Goal: Transaction & Acquisition: Book appointment/travel/reservation

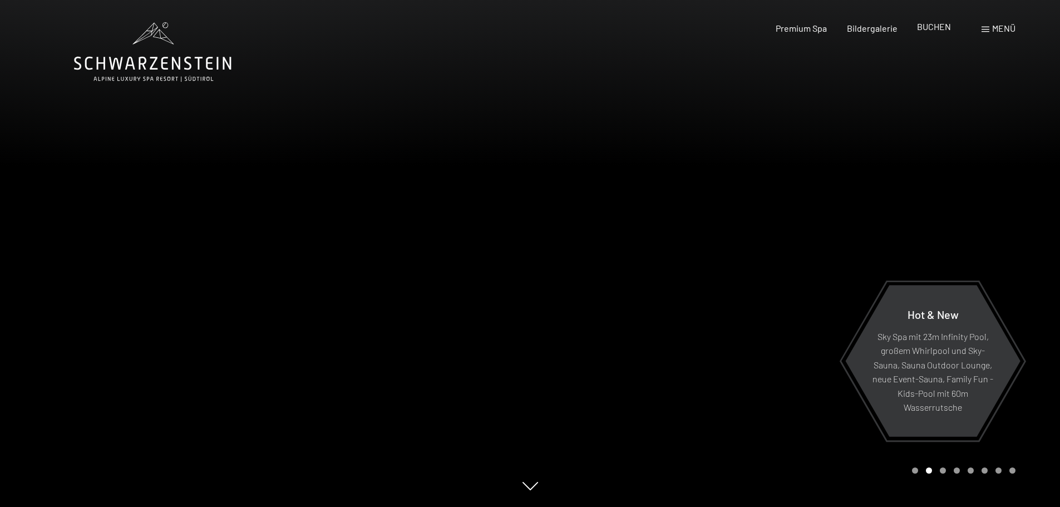
click at [937, 31] on span "BUCHEN" at bounding box center [934, 26] width 34 height 11
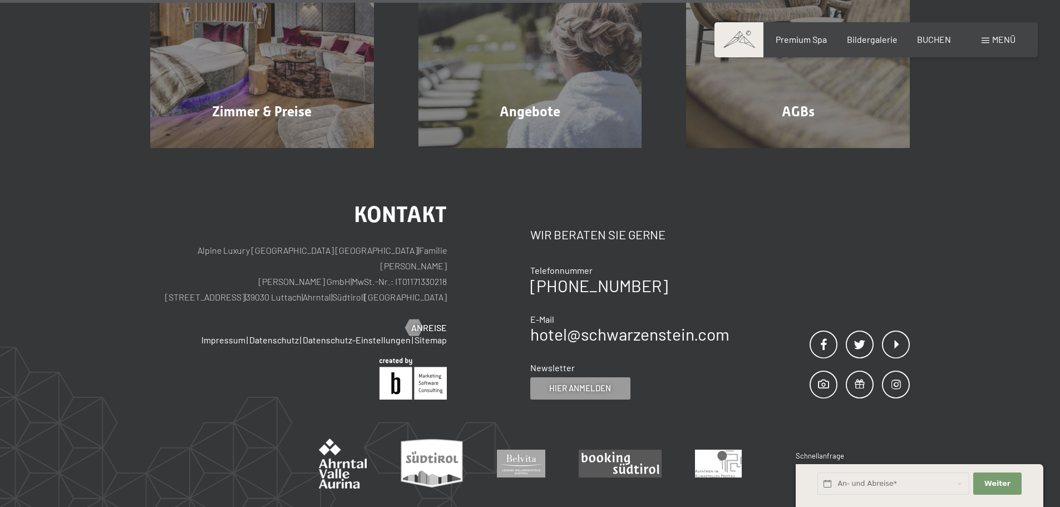
scroll to position [445, 0]
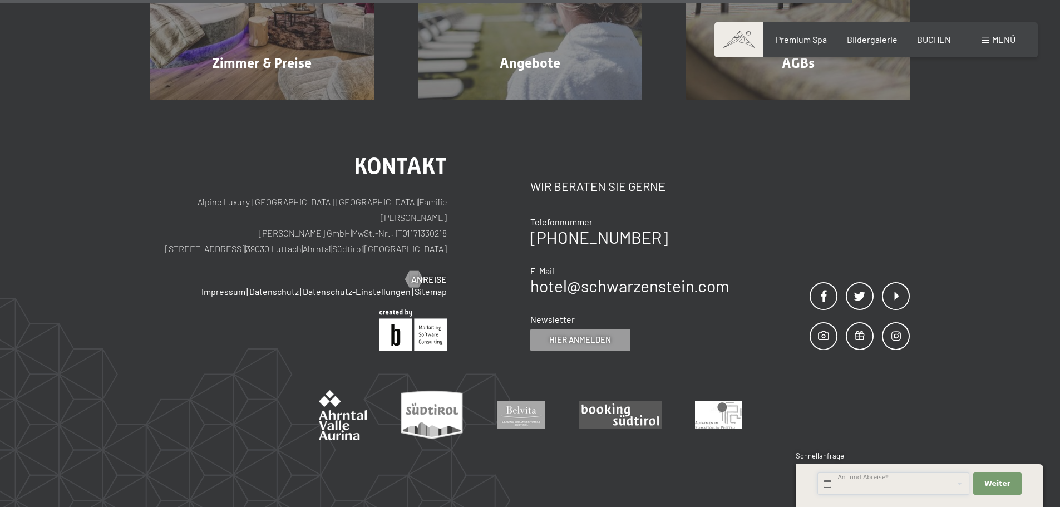
click at [924, 477] on input "text" at bounding box center [893, 483] width 152 height 23
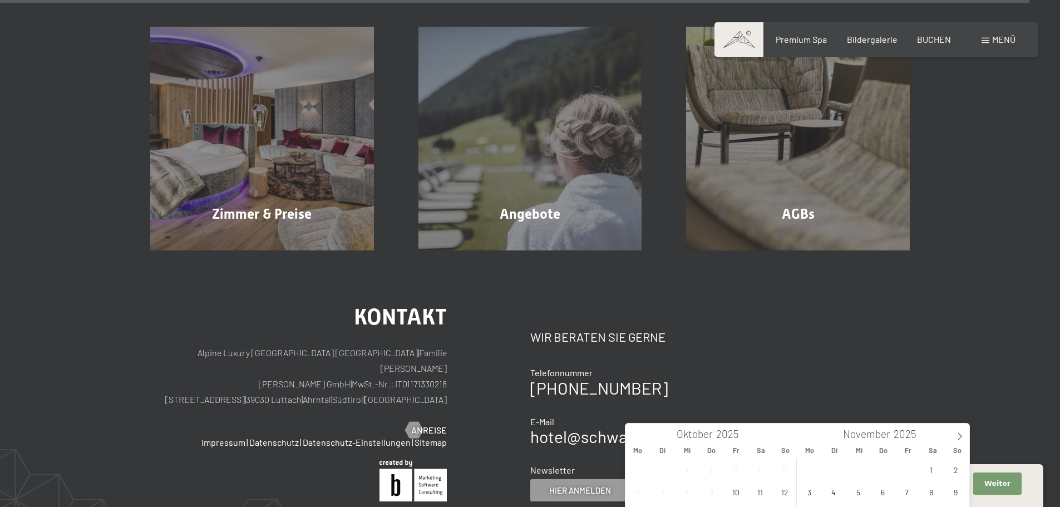
scroll to position [3706, 0]
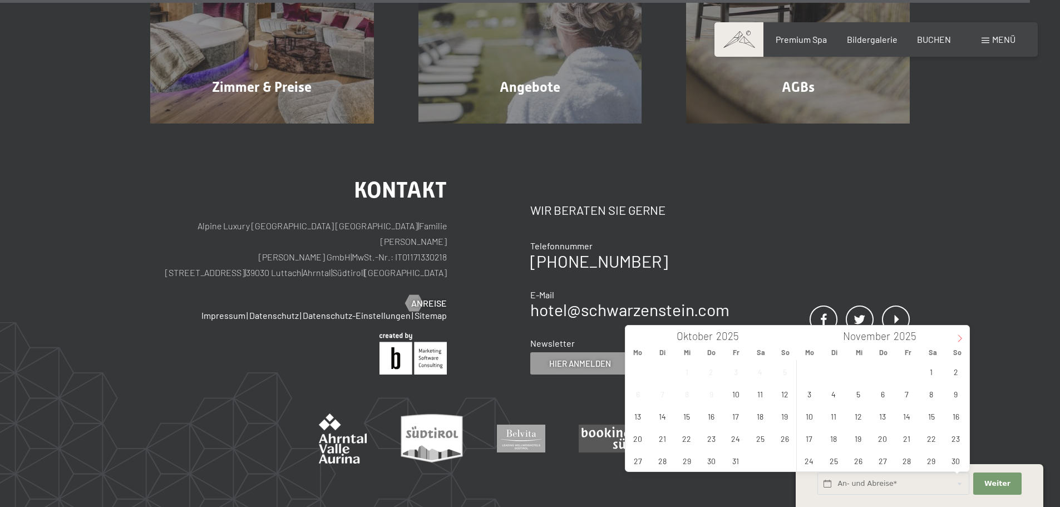
click at [964, 335] on span at bounding box center [959, 334] width 19 height 19
type input "2026"
click at [964, 335] on span at bounding box center [959, 334] width 19 height 19
type input "2026"
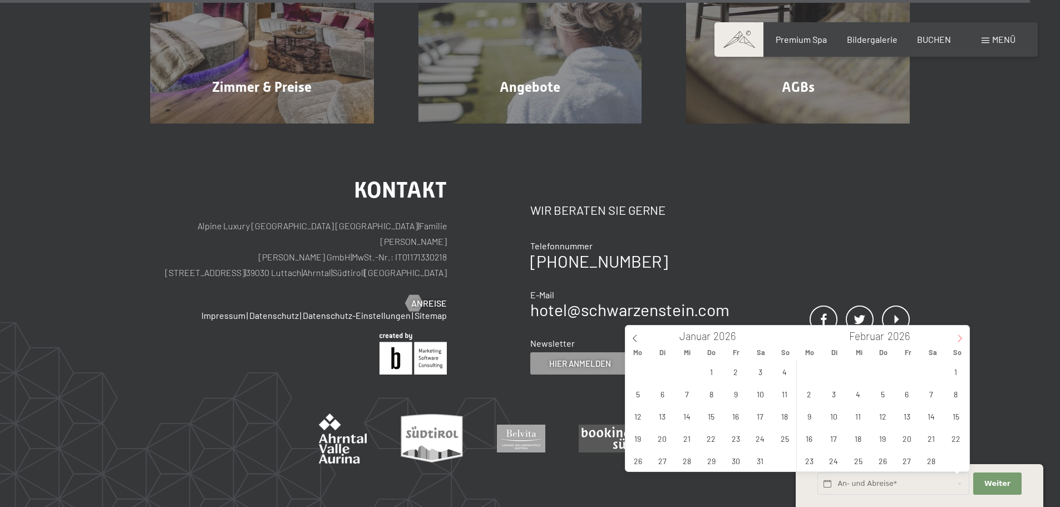
click at [964, 335] on span at bounding box center [959, 334] width 19 height 19
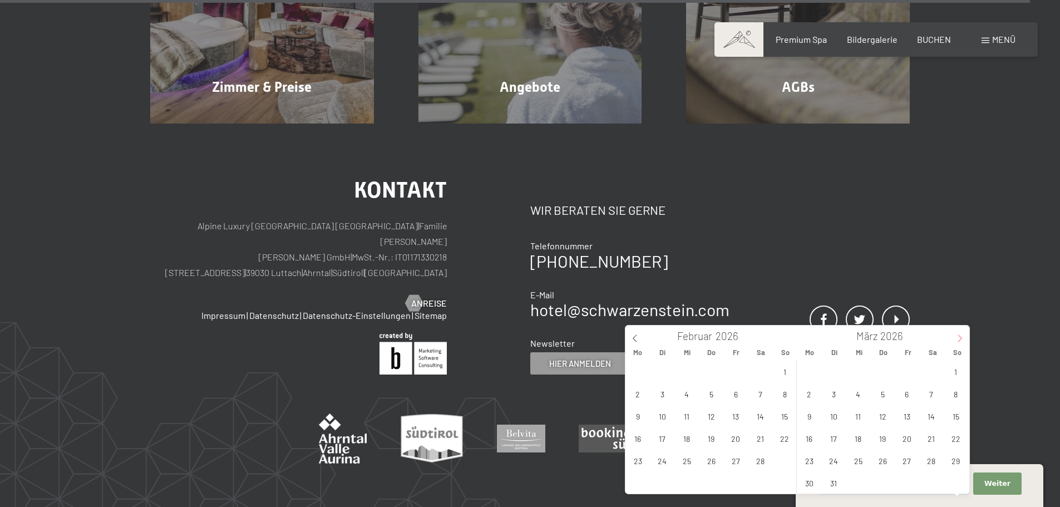
click at [964, 335] on span at bounding box center [959, 334] width 19 height 19
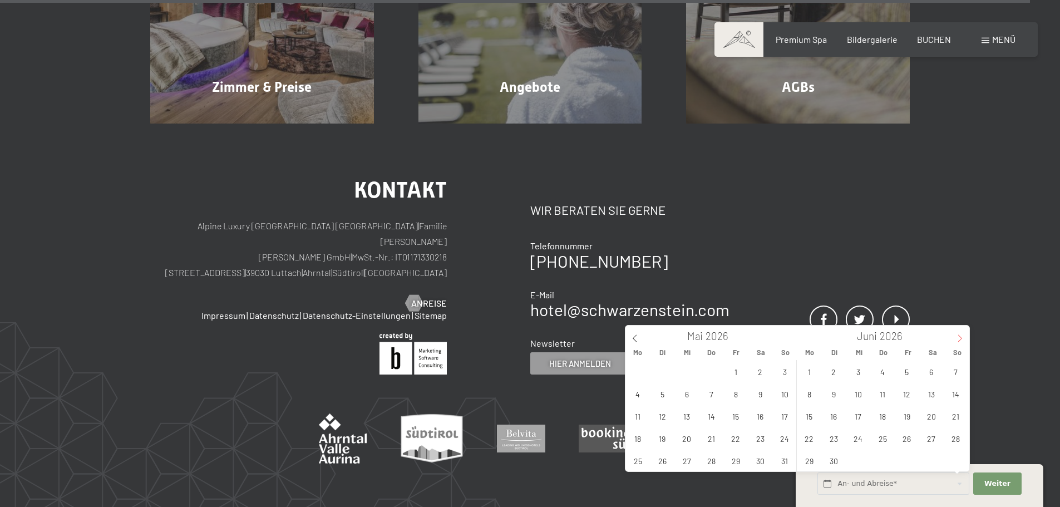
click at [964, 335] on span at bounding box center [959, 334] width 19 height 19
click at [759, 390] on span "13" at bounding box center [760, 394] width 22 height 22
click at [756, 418] on span "20" at bounding box center [760, 416] width 22 height 22
type input "[DATE] - [DATE]"
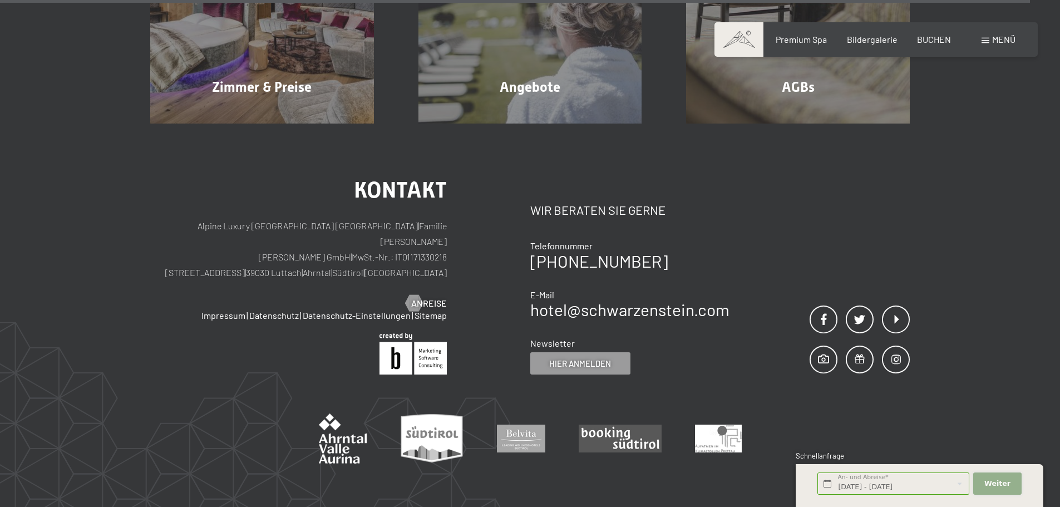
click at [1014, 488] on button "Weiter Adressfelder ausblenden" at bounding box center [997, 483] width 48 height 23
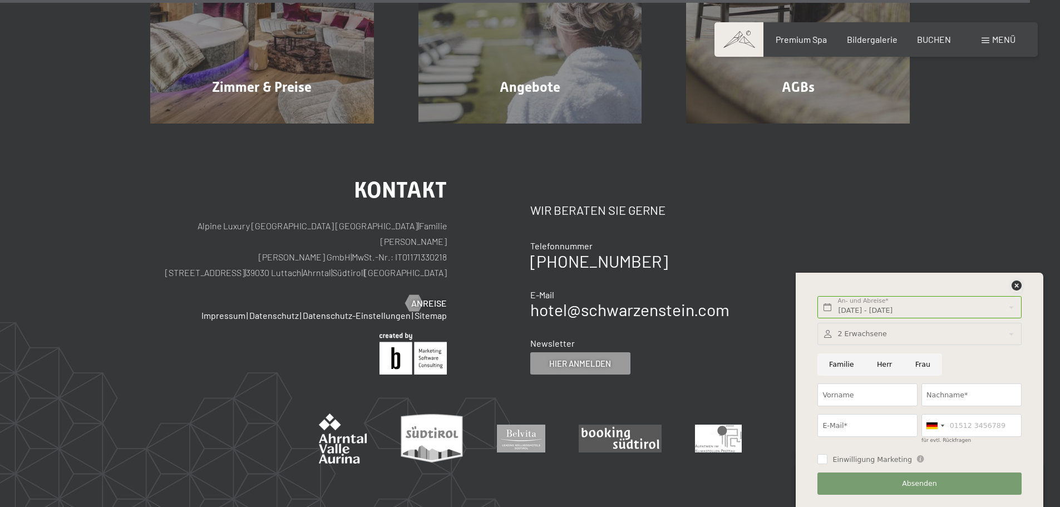
click at [1016, 285] on icon at bounding box center [1016, 285] width 10 height 10
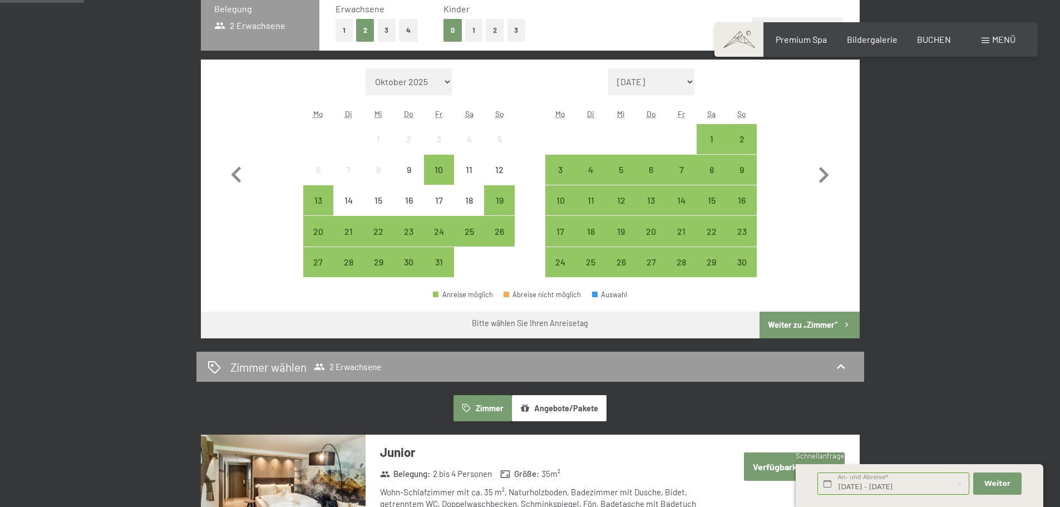
scroll to position [88, 0]
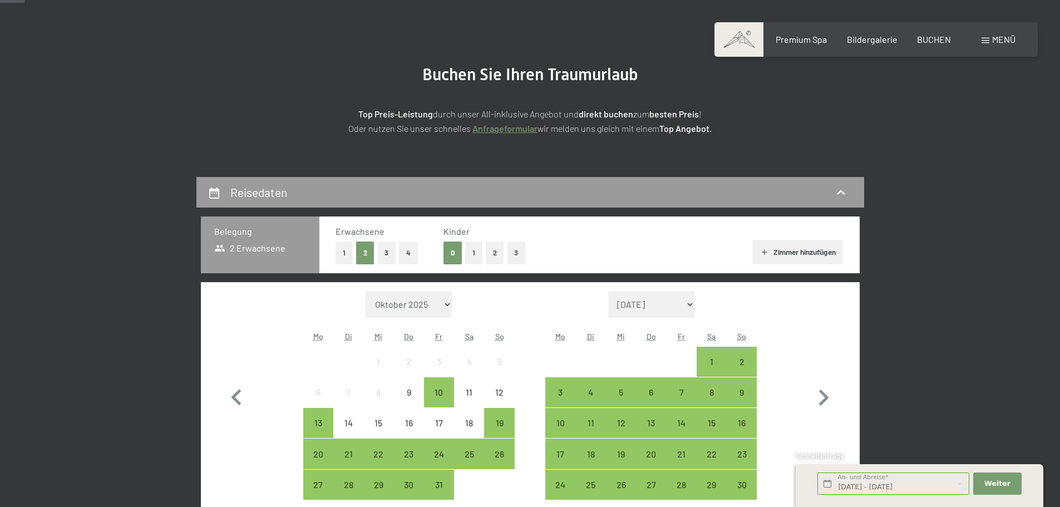
click at [449, 305] on select "Oktober 2025 [DATE] Dezember 2025 Januar 2026 Februar 2026 März 2026 [DATE] Mai…" at bounding box center [408, 304] width 87 height 27
select select "[DATE]"
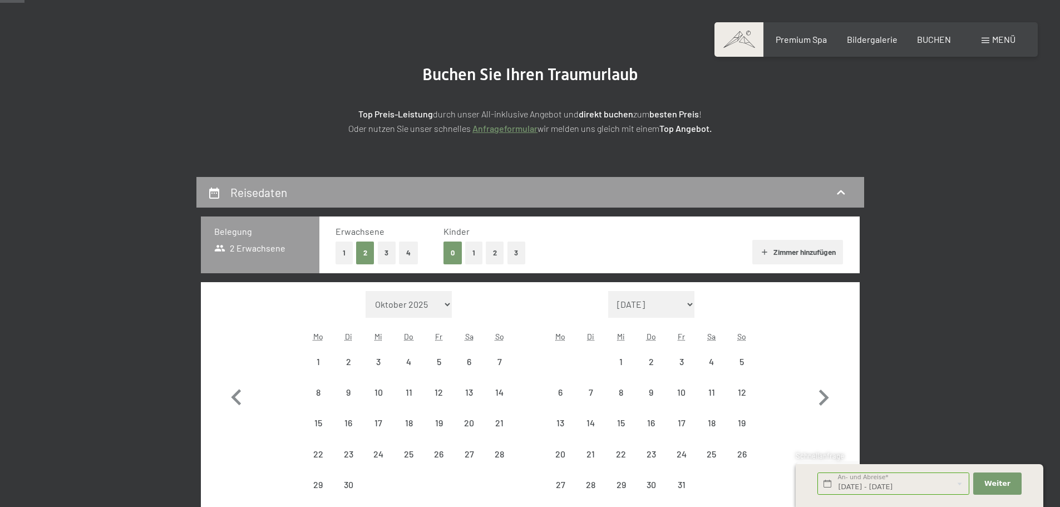
select select "[DATE]"
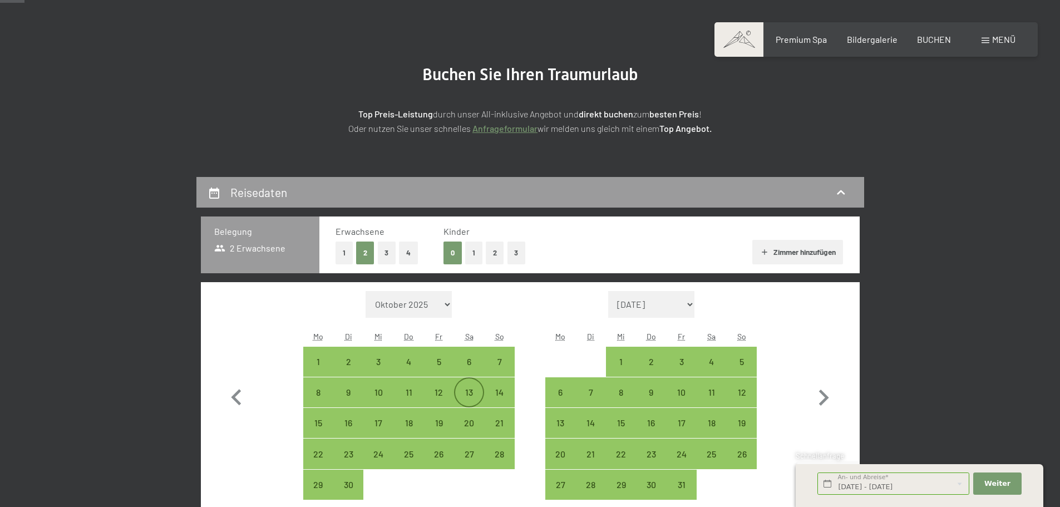
click at [467, 392] on div "13" at bounding box center [469, 402] width 28 height 28
select select "[DATE]"
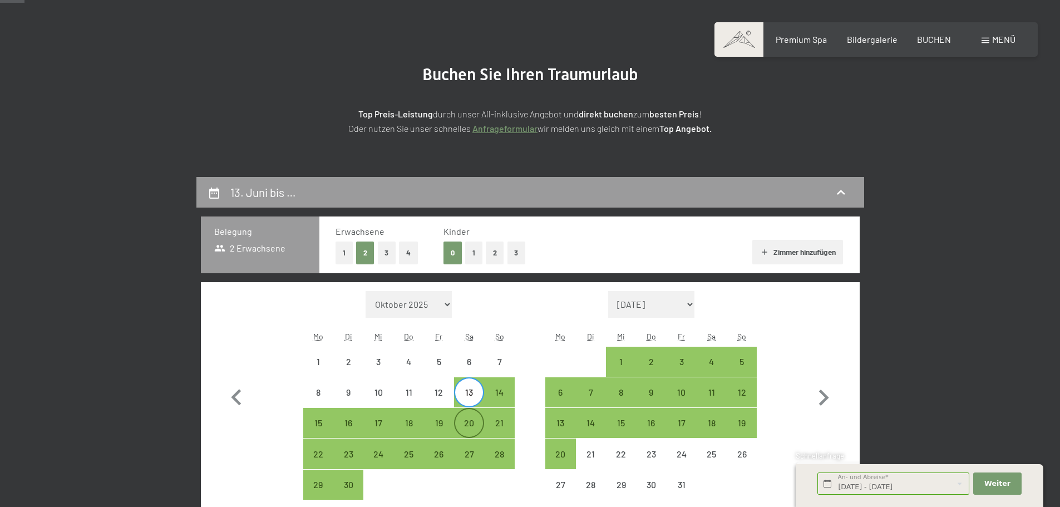
click at [469, 422] on div "20" at bounding box center [469, 432] width 28 height 28
select select "[DATE]"
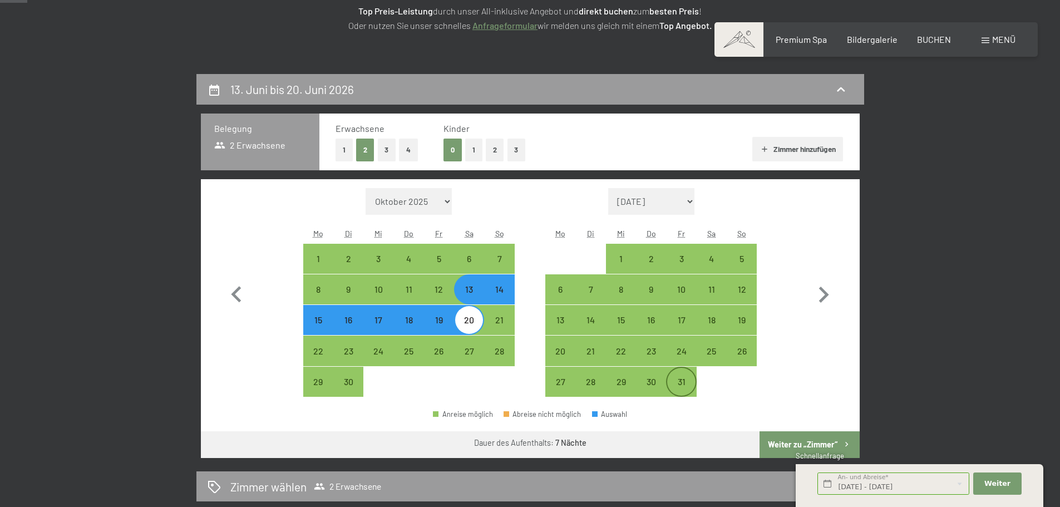
scroll to position [255, 0]
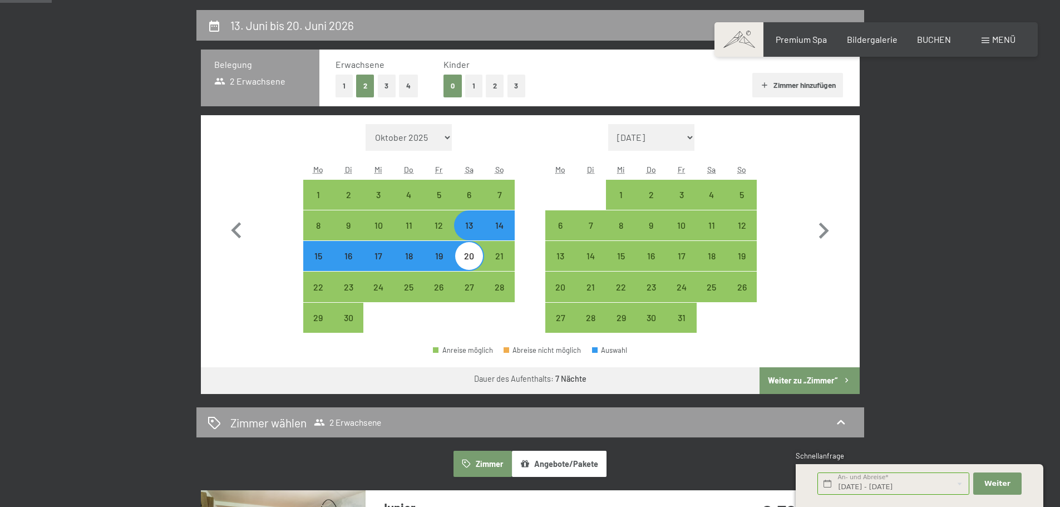
click at [800, 373] on button "Weiter zu „Zimmer“" at bounding box center [809, 380] width 100 height 27
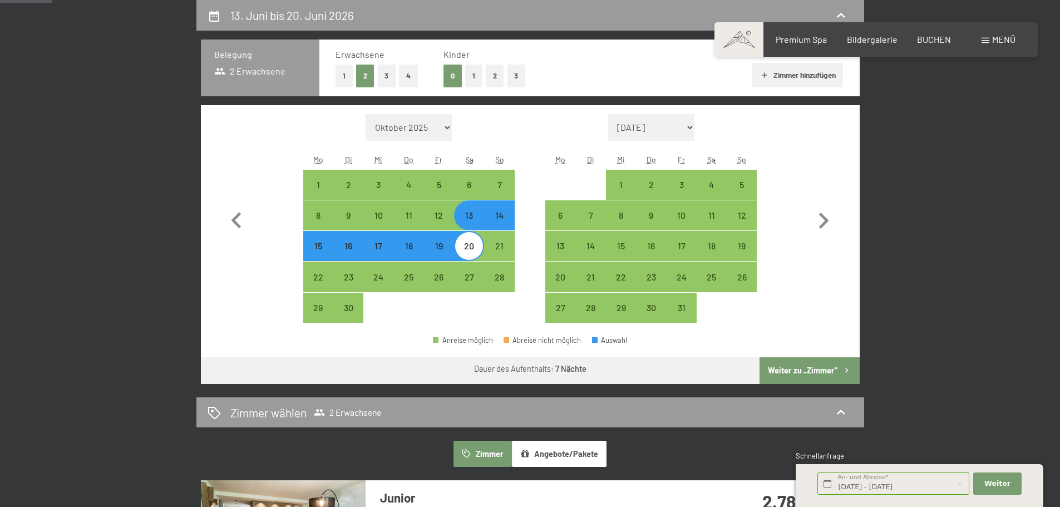
select select "[DATE]"
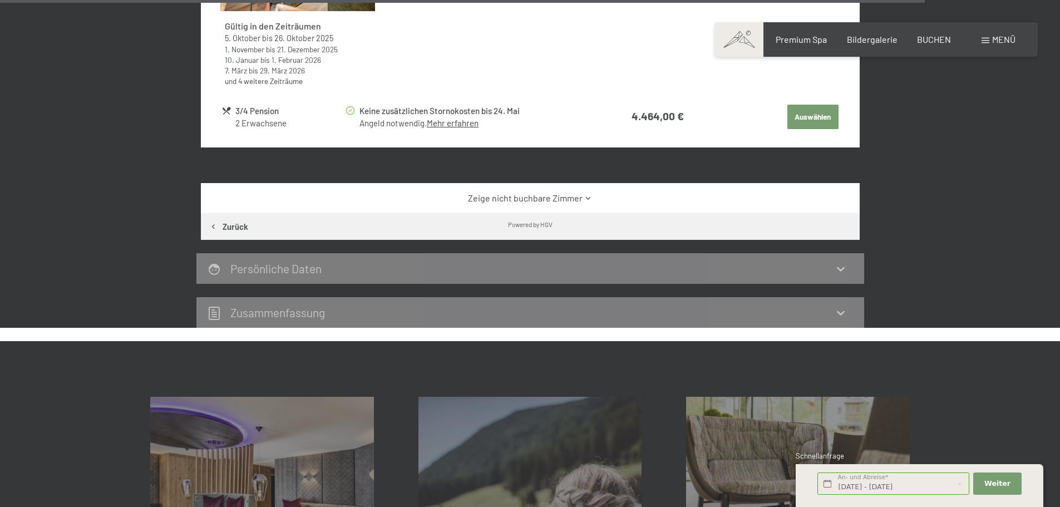
scroll to position [4437, 0]
